Goal: Task Accomplishment & Management: Use online tool/utility

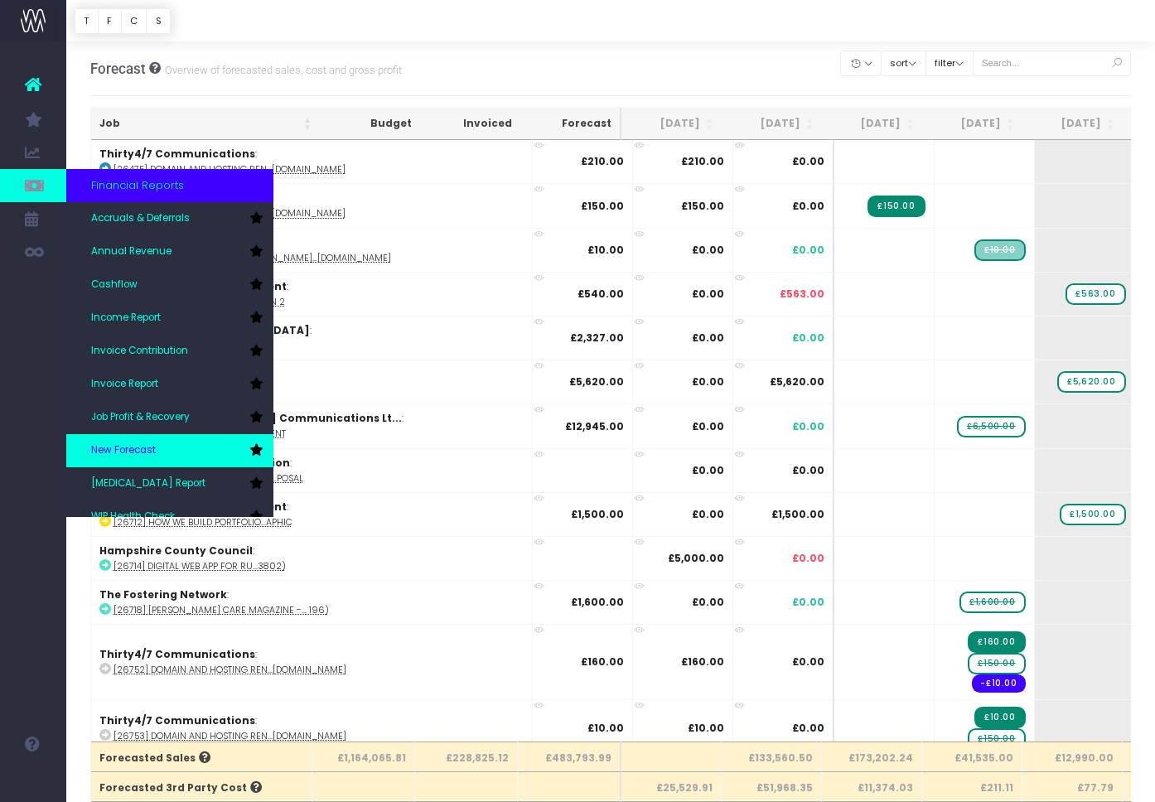
click at [125, 444] on span "New Forecast" at bounding box center [123, 450] width 65 height 15
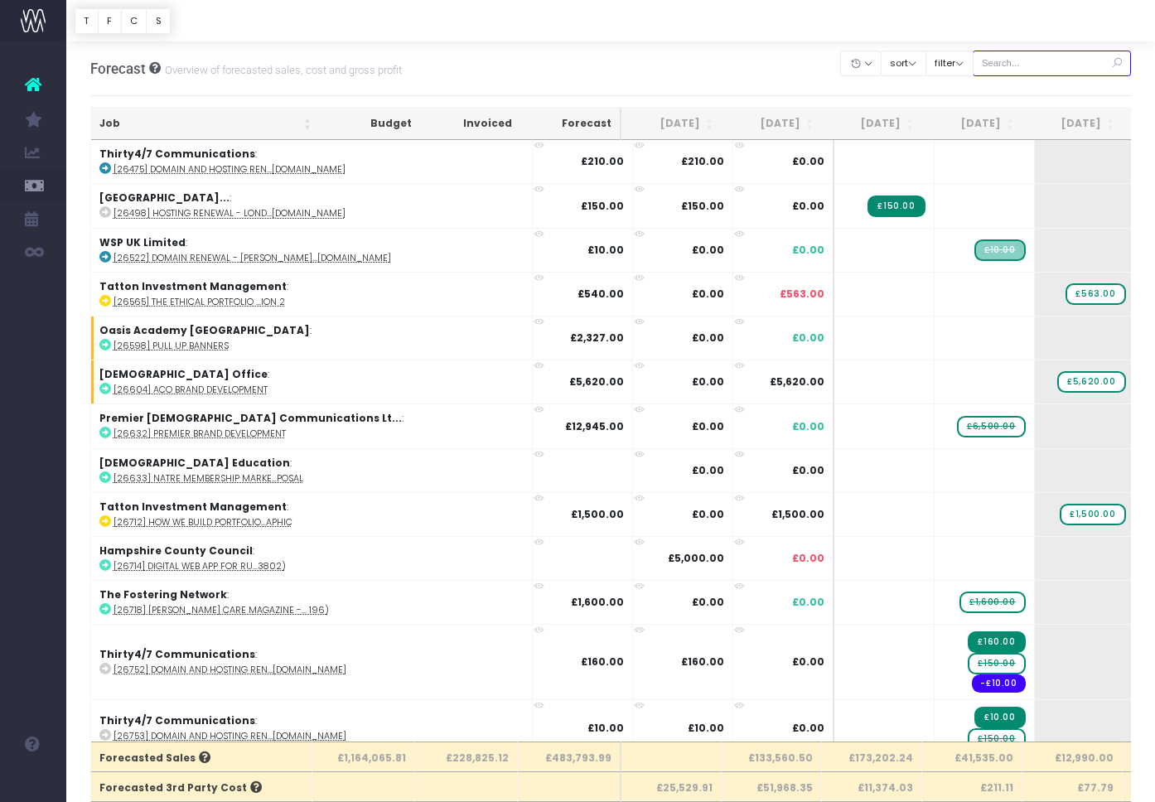
click at [1057, 70] on input "text" at bounding box center [1052, 64] width 159 height 26
paste input "28839"
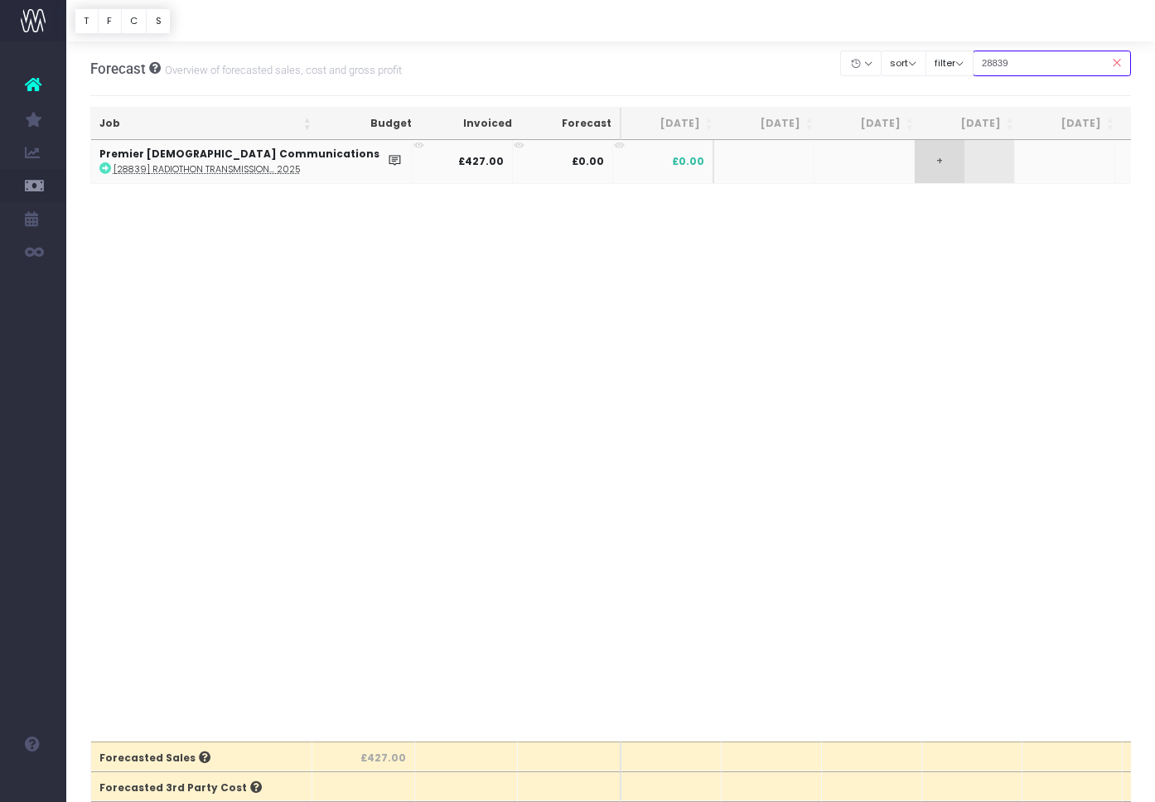
type input "28839"
click at [915, 166] on span "+" at bounding box center [940, 161] width 50 height 43
click at [871, 221] on body "Oh my... this is bad. [PERSON_NAME] wasn't able to load this page. Please conta…" at bounding box center [577, 401] width 1155 height 802
